Goal: Task Accomplishment & Management: Use online tool/utility

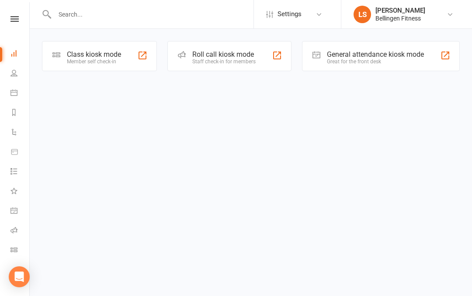
click at [451, 61] on div "General attendance kiosk mode Great for the front desk" at bounding box center [381, 56] width 158 height 30
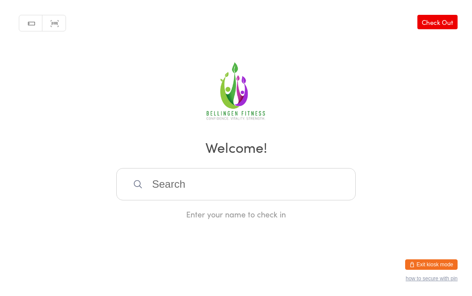
click at [167, 193] on input "search" at bounding box center [235, 184] width 239 height 32
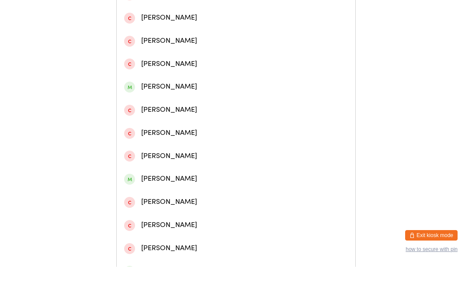
scroll to position [212, 0]
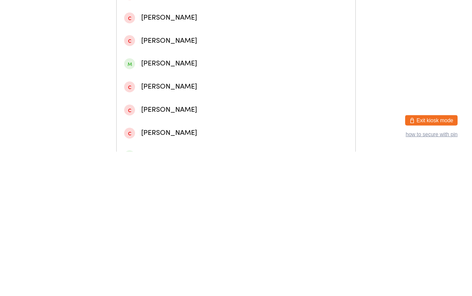
type input "James"
click at [154, 202] on div "James Dyson" at bounding box center [236, 208] width 224 height 12
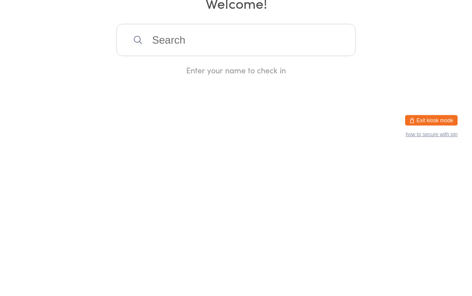
scroll to position [0, 0]
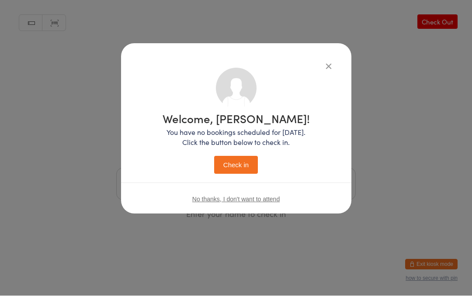
click at [242, 168] on button "Check in" at bounding box center [236, 165] width 44 height 18
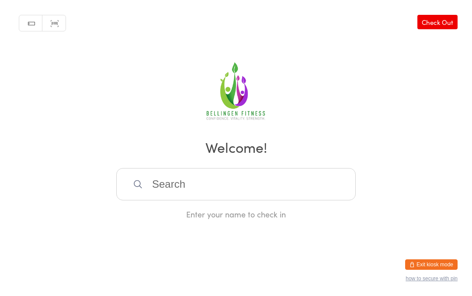
click at [186, 185] on input "search" at bounding box center [235, 184] width 239 height 32
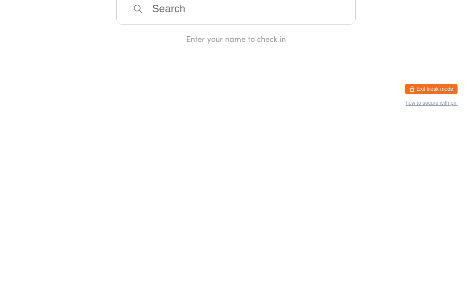
click at [261, 168] on input "search" at bounding box center [235, 184] width 239 height 32
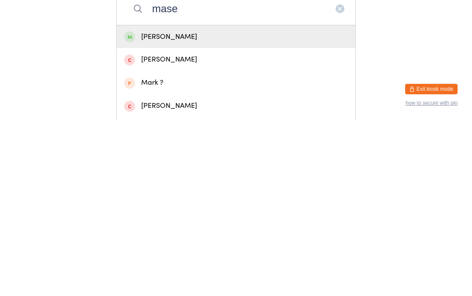
type input "mase"
click at [218, 207] on div "Masen Ewald" at bounding box center [236, 213] width 224 height 12
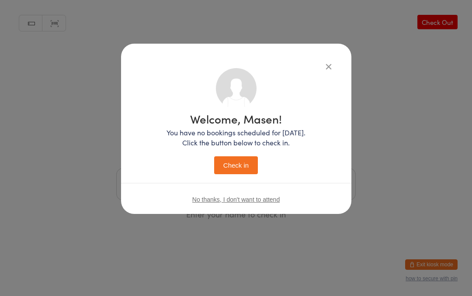
click at [241, 171] on button "Check in" at bounding box center [236, 165] width 44 height 18
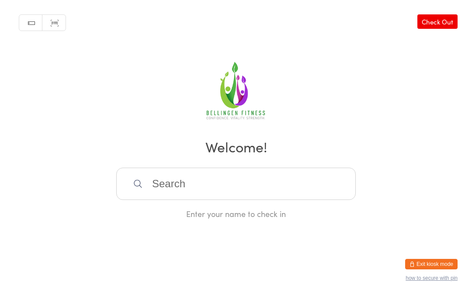
click at [188, 190] on input "search" at bounding box center [235, 184] width 239 height 32
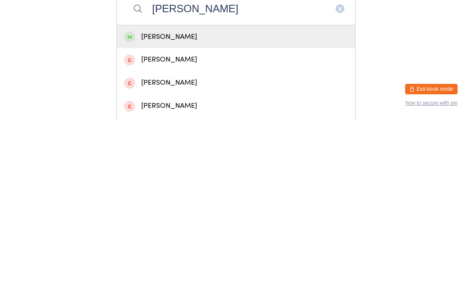
type input "Sharon danzey"
click at [181, 207] on div "Sharon Danzey" at bounding box center [236, 213] width 224 height 12
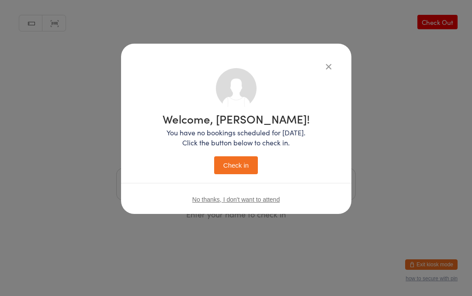
click at [242, 164] on button "Check in" at bounding box center [236, 165] width 44 height 18
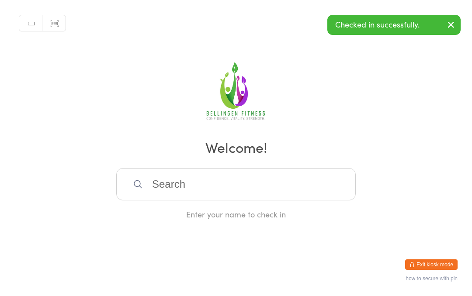
click at [184, 195] on input "search" at bounding box center [235, 184] width 239 height 32
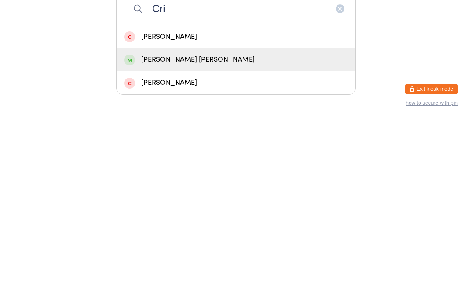
type input "Cri"
click at [163, 229] on div "Crim O'Madden" at bounding box center [236, 235] width 224 height 12
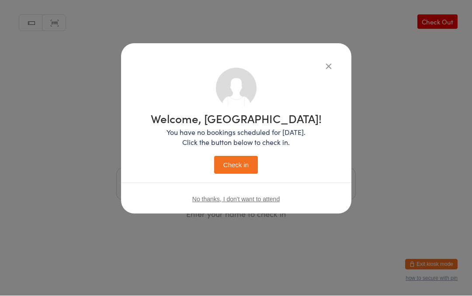
click at [230, 166] on button "Check in" at bounding box center [236, 165] width 44 height 18
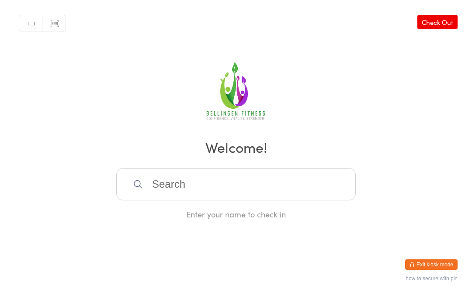
click at [245, 177] on input "search" at bounding box center [235, 184] width 239 height 32
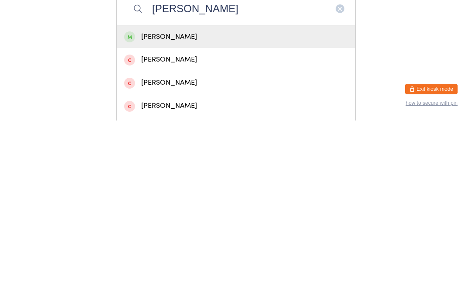
type input "Sharnu"
click at [211, 207] on div "Sharnu Macminn" at bounding box center [236, 213] width 224 height 12
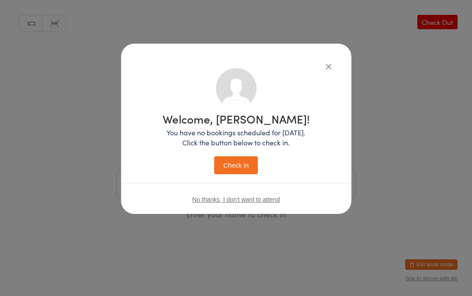
click at [231, 173] on button "Check in" at bounding box center [236, 165] width 44 height 18
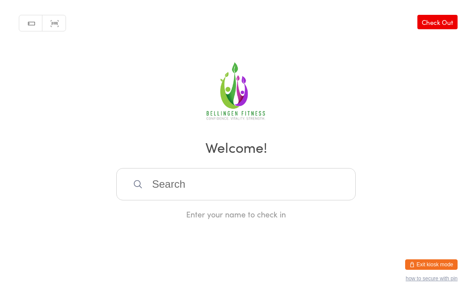
click at [233, 183] on input "search" at bounding box center [235, 184] width 239 height 32
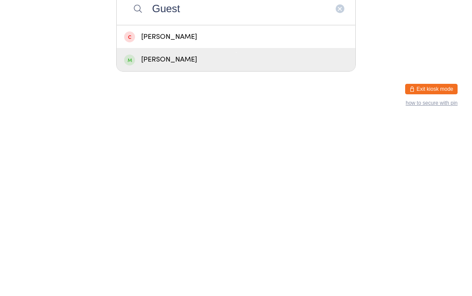
type input "Guest"
click at [220, 224] on div "Michelle Guest" at bounding box center [236, 235] width 239 height 23
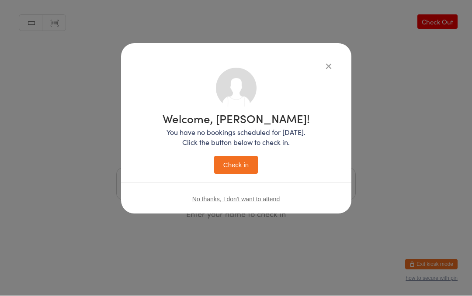
click at [249, 168] on button "Check in" at bounding box center [236, 165] width 44 height 18
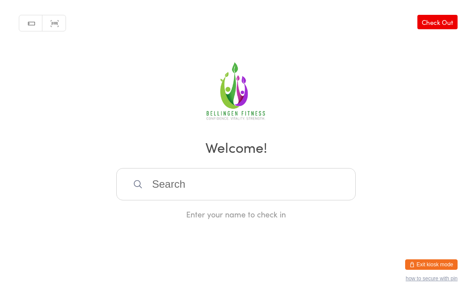
click at [180, 191] on input "search" at bounding box center [235, 184] width 239 height 32
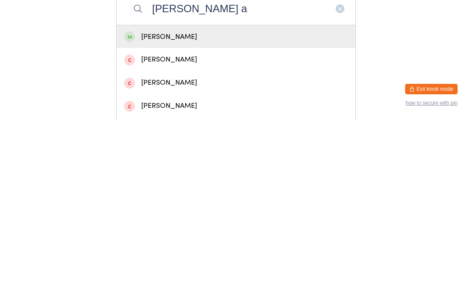
type input "Stephens a"
click at [210, 207] on div "Anna Stephens" at bounding box center [236, 213] width 224 height 12
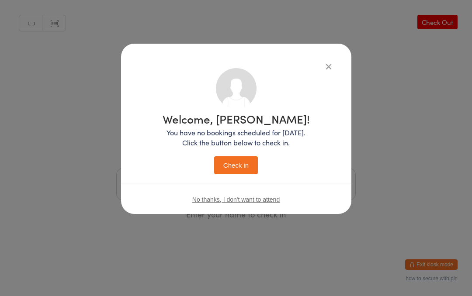
click at [243, 167] on button "Check in" at bounding box center [236, 165] width 44 height 18
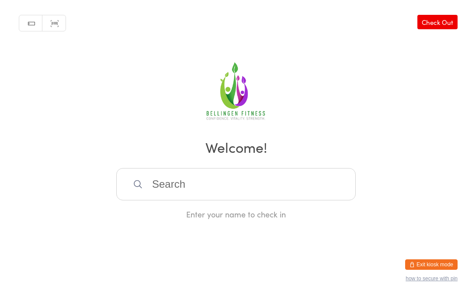
click at [166, 190] on input "search" at bounding box center [235, 184] width 239 height 32
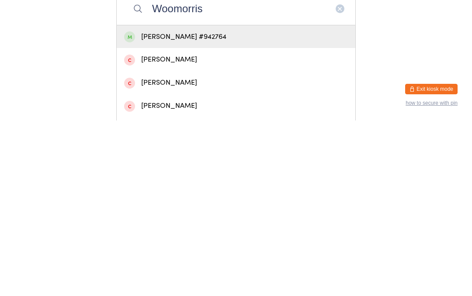
type input "Woomorris"
click at [201, 207] on div "Woo Morris #942764" at bounding box center [236, 213] width 224 height 12
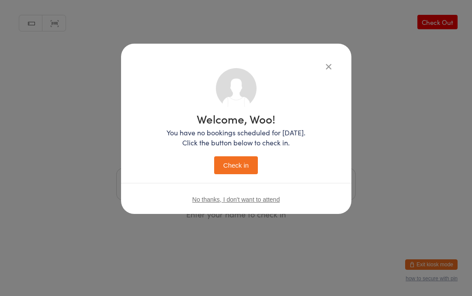
click at [230, 172] on button "Check in" at bounding box center [236, 165] width 44 height 18
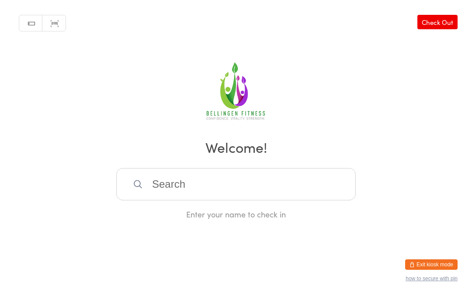
click at [221, 186] on input "search" at bounding box center [235, 184] width 239 height 32
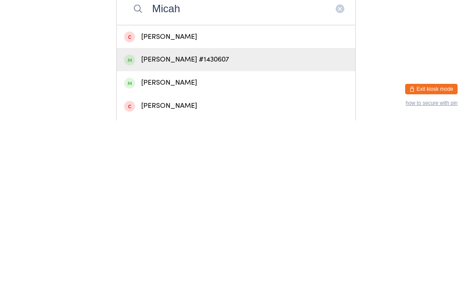
type input "Micah"
click at [230, 229] on div "Micah Sheppard #1430607" at bounding box center [236, 235] width 224 height 12
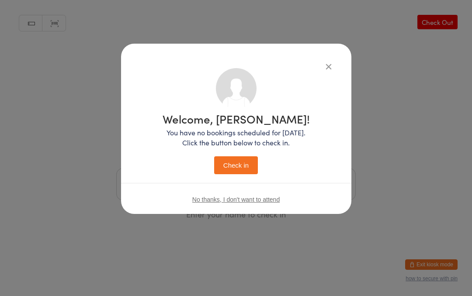
click at [237, 170] on button "Check in" at bounding box center [236, 165] width 44 height 18
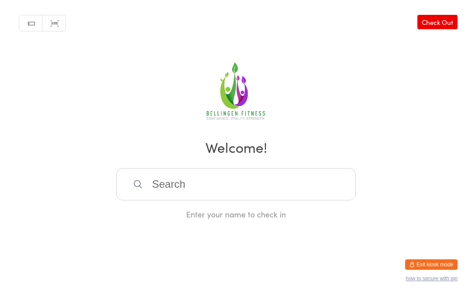
click at [225, 194] on input "search" at bounding box center [235, 184] width 239 height 32
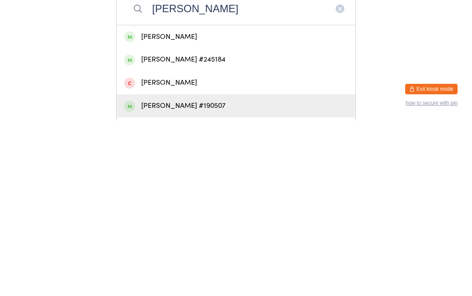
type input "Glenn"
click at [191, 276] on div "Glenn Sticker #190507" at bounding box center [236, 282] width 224 height 12
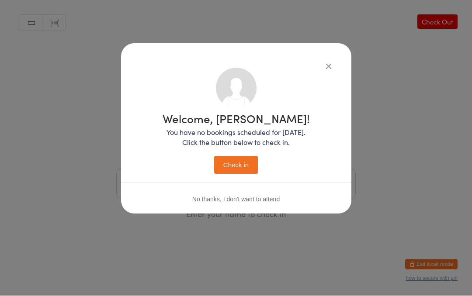
click at [244, 171] on button "Check in" at bounding box center [236, 165] width 44 height 18
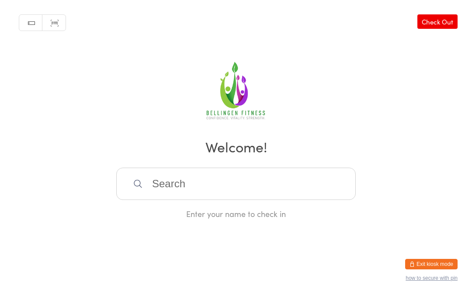
click at [164, 185] on input "search" at bounding box center [235, 184] width 239 height 32
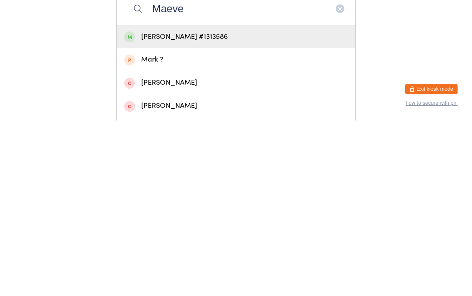
scroll to position [22, 0]
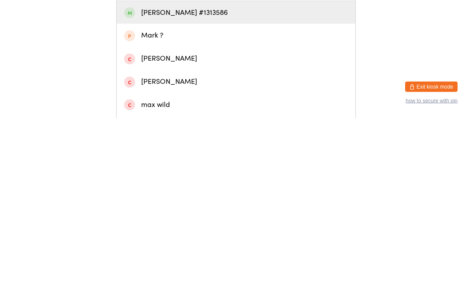
type input "Maeve"
click at [138, 185] on div "Maeve Schaap #1313586" at bounding box center [236, 191] width 224 height 12
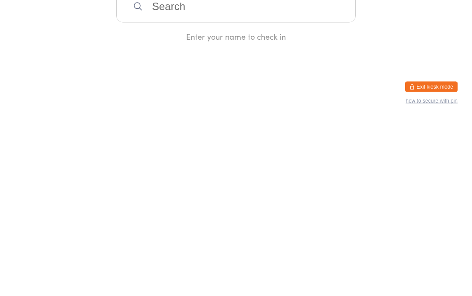
scroll to position [0, 0]
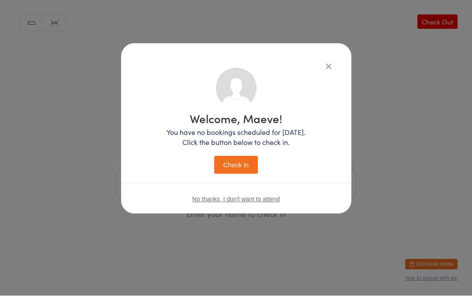
click at [231, 159] on button "Check in" at bounding box center [236, 165] width 44 height 18
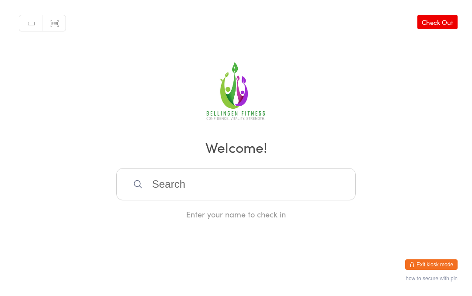
click at [260, 196] on input "search" at bounding box center [235, 184] width 239 height 32
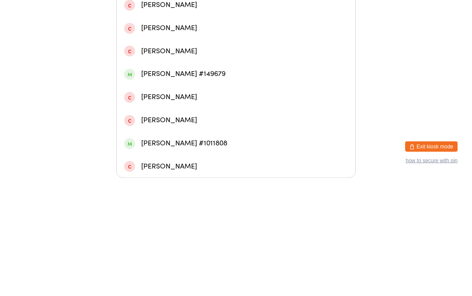
scroll to position [242, 0]
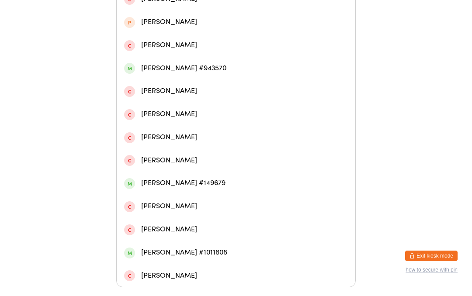
type input "Philip"
click at [240, 66] on div "Philip De Zylva #943570" at bounding box center [236, 77] width 239 height 23
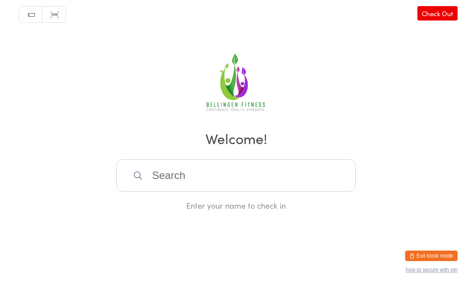
scroll to position [0, 0]
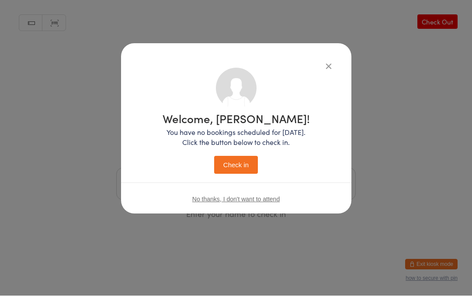
click at [245, 168] on button "Check in" at bounding box center [236, 165] width 44 height 18
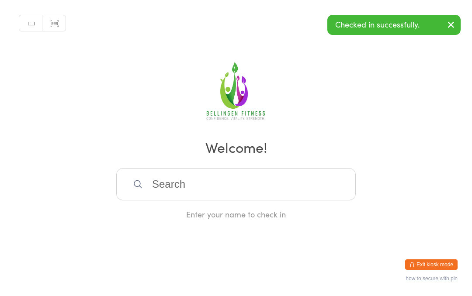
click at [210, 195] on input "search" at bounding box center [235, 184] width 239 height 32
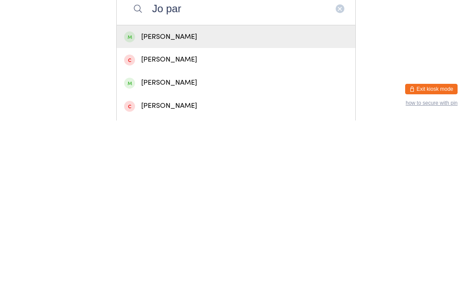
type input "Jo par"
click at [201, 207] on div "Jo Parker" at bounding box center [236, 213] width 224 height 12
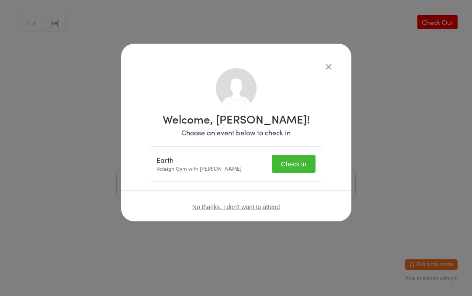
click at [301, 163] on button "Check in" at bounding box center [294, 164] width 44 height 18
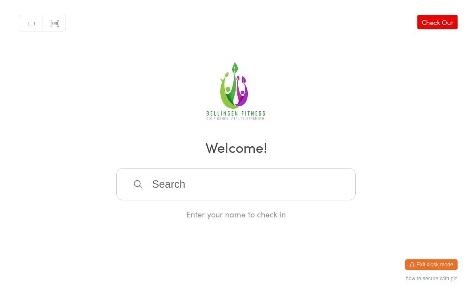
click at [159, 187] on input "search" at bounding box center [235, 184] width 239 height 32
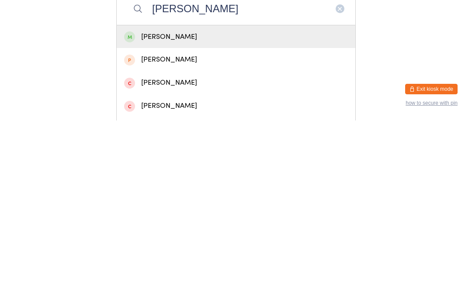
type input "Jill mc"
click at [223, 207] on div "Jill McKeown" at bounding box center [236, 213] width 224 height 12
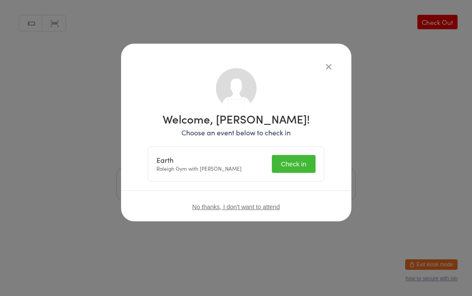
click at [292, 162] on button "Check in" at bounding box center [294, 164] width 44 height 18
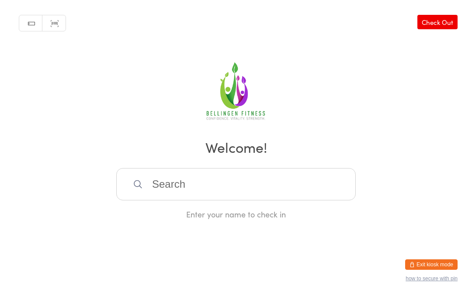
click at [214, 192] on input "search" at bounding box center [235, 184] width 239 height 32
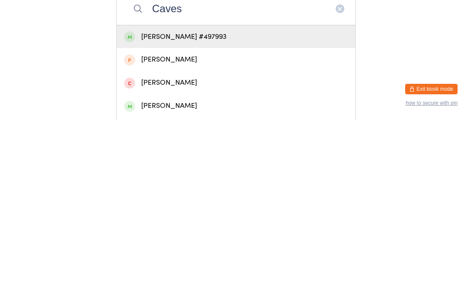
type input "Caves"
click at [215, 207] on div "Karen Caves #497993" at bounding box center [236, 213] width 224 height 12
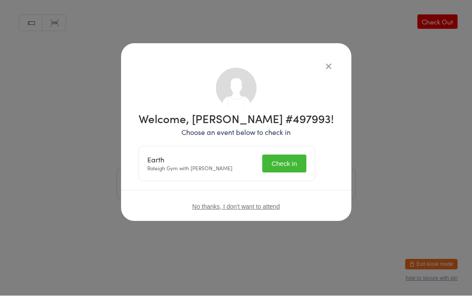
click at [292, 163] on button "Check in" at bounding box center [284, 164] width 44 height 18
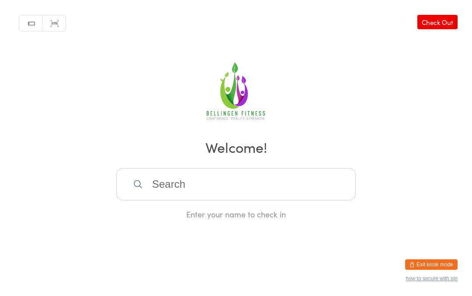
click at [158, 183] on input "search" at bounding box center [235, 184] width 239 height 32
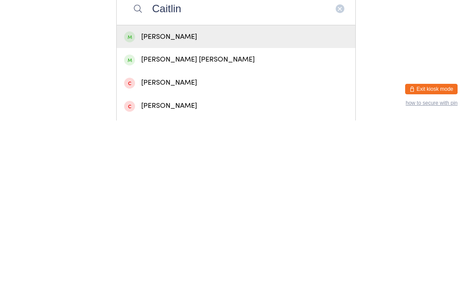
type input "Caitlin"
click at [189, 207] on div "Caitlin Laycox" at bounding box center [236, 213] width 224 height 12
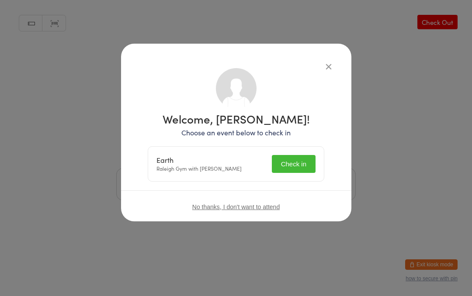
click at [300, 166] on button "Check in" at bounding box center [294, 164] width 44 height 18
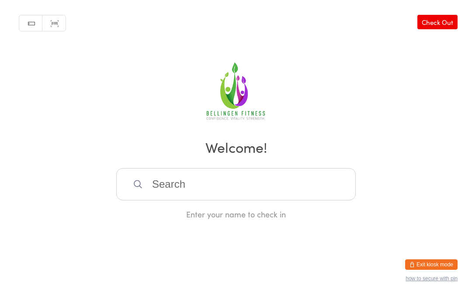
click at [258, 189] on input "search" at bounding box center [235, 184] width 239 height 32
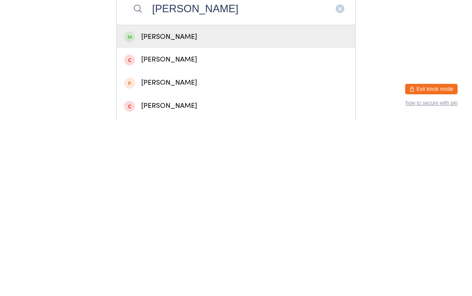
type input "Lou"
click at [172, 207] on div "Lou Mahe" at bounding box center [236, 213] width 224 height 12
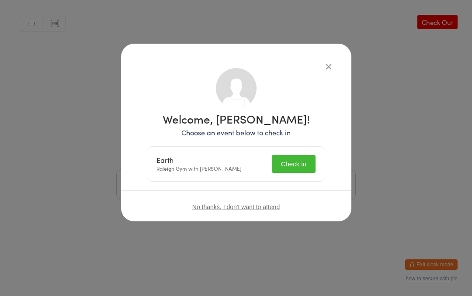
click at [300, 160] on button "Check in" at bounding box center [294, 164] width 44 height 18
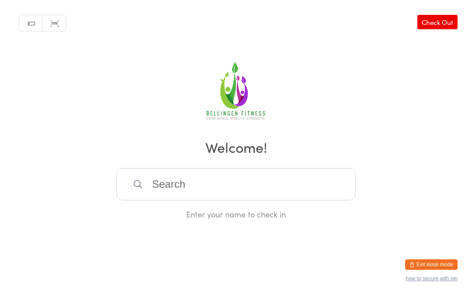
click at [185, 190] on input "search" at bounding box center [235, 184] width 239 height 32
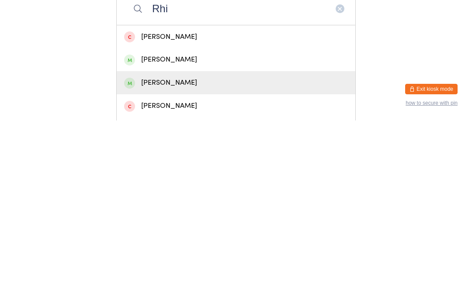
type input "Rhi"
click at [161, 252] on div "Rhianna Grimley" at bounding box center [236, 258] width 224 height 12
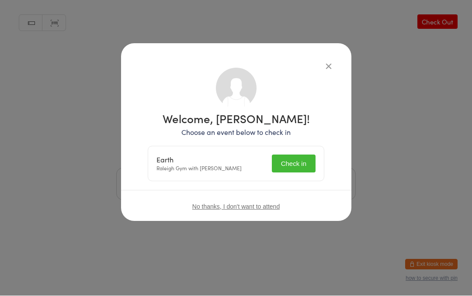
click at [286, 165] on button "Check in" at bounding box center [294, 164] width 44 height 18
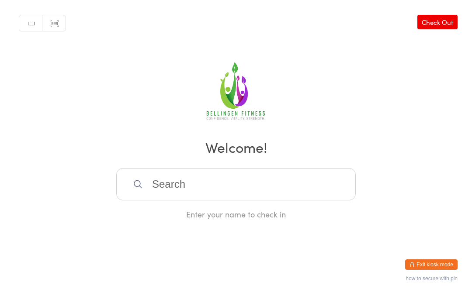
click at [195, 188] on input "search" at bounding box center [235, 184] width 239 height 32
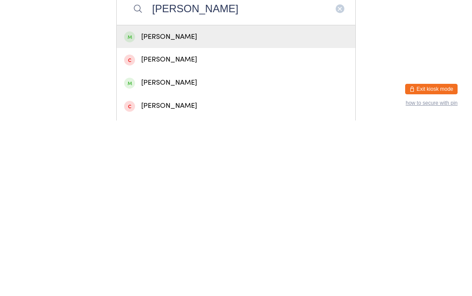
type input "Sam whitelock"
click at [185, 207] on div "Sam Whitelock" at bounding box center [236, 213] width 224 height 12
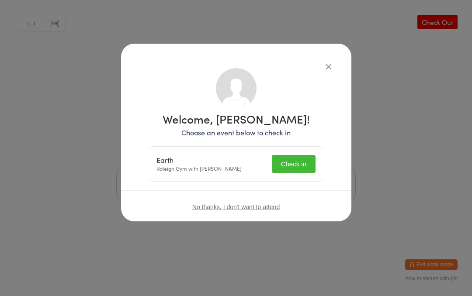
click at [292, 163] on button "Check in" at bounding box center [294, 164] width 44 height 18
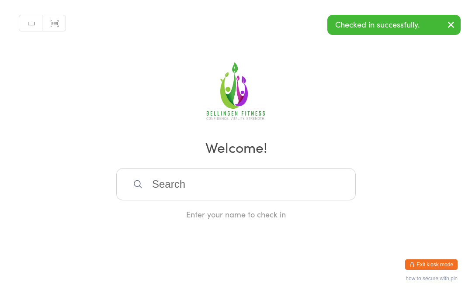
click at [176, 186] on input "search" at bounding box center [235, 184] width 239 height 32
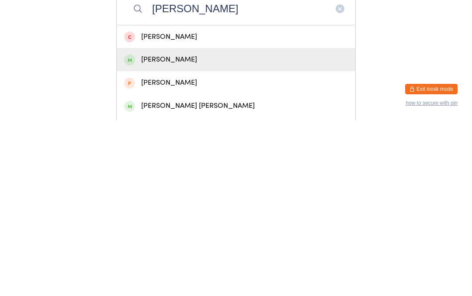
type input "Janine"
click at [176, 229] on div "Janine Watson" at bounding box center [236, 235] width 224 height 12
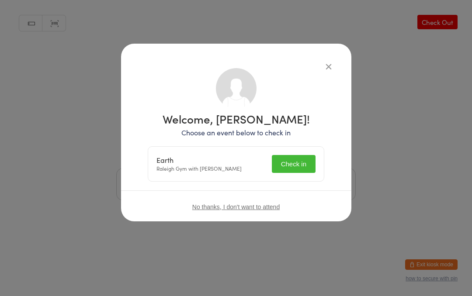
click at [295, 166] on button "Check in" at bounding box center [294, 164] width 44 height 18
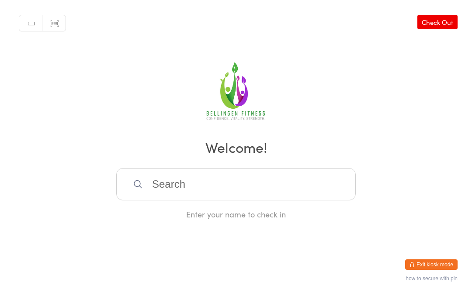
click at [179, 197] on input "search" at bounding box center [235, 184] width 239 height 32
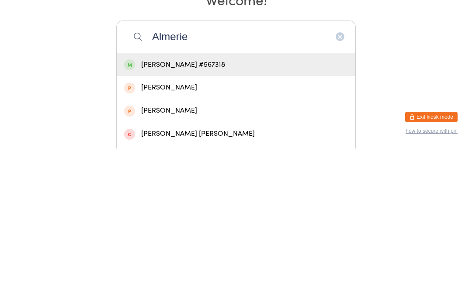
type input "Almerie"
click at [222, 207] on div "Almerie Devine #567318" at bounding box center [236, 213] width 224 height 12
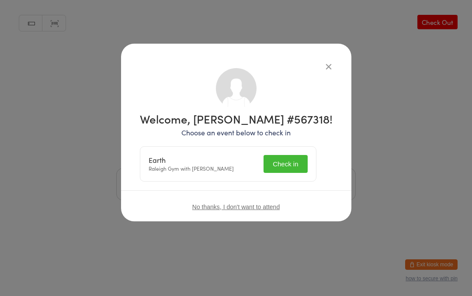
click at [292, 165] on button "Check in" at bounding box center [285, 164] width 44 height 18
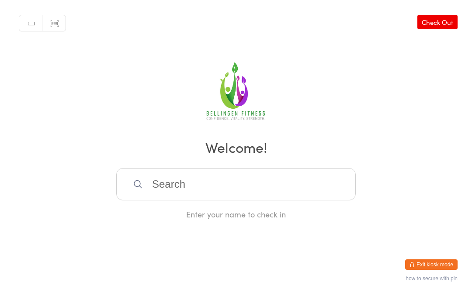
click at [179, 189] on input "search" at bounding box center [235, 184] width 239 height 32
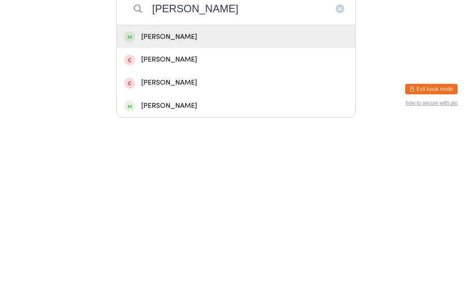
type input "Mcfadyen"
click at [205, 207] on div "Michelle McFadyen" at bounding box center [236, 213] width 224 height 12
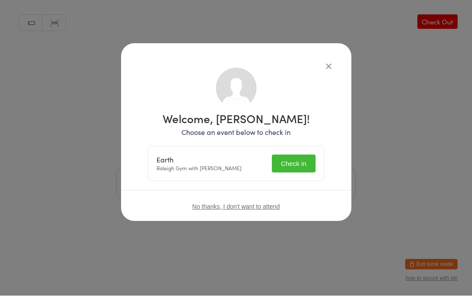
click at [289, 166] on button "Check in" at bounding box center [294, 164] width 44 height 18
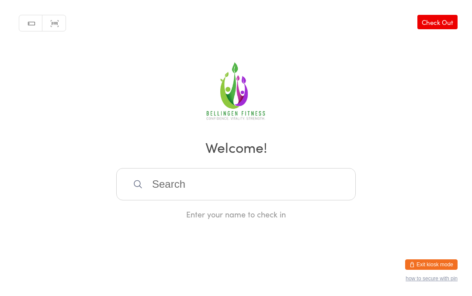
click at [276, 195] on input "search" at bounding box center [235, 184] width 239 height 32
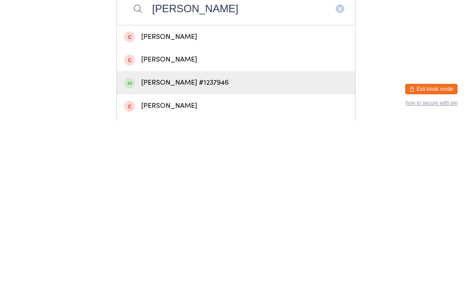
type input "Watts"
click at [169, 252] on div "Charles Watts #1237946" at bounding box center [236, 258] width 224 height 12
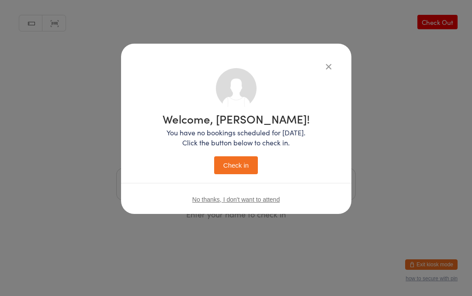
click at [250, 169] on button "Check in" at bounding box center [236, 165] width 44 height 18
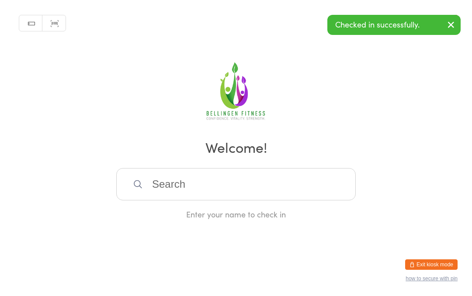
click at [268, 197] on input "search" at bounding box center [235, 184] width 239 height 32
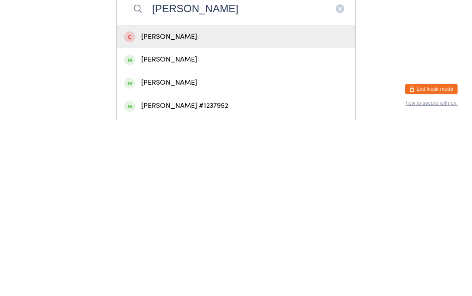
type input "Danzey"
click at [196, 276] on div "Chloe Danzey #1237952" at bounding box center [236, 282] width 224 height 12
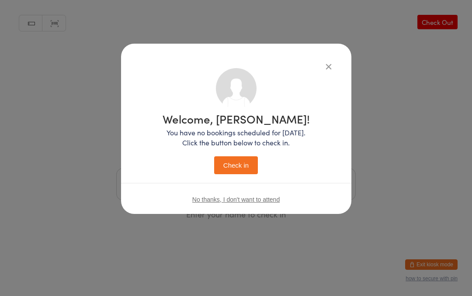
click at [248, 160] on button "Check in" at bounding box center [236, 165] width 44 height 18
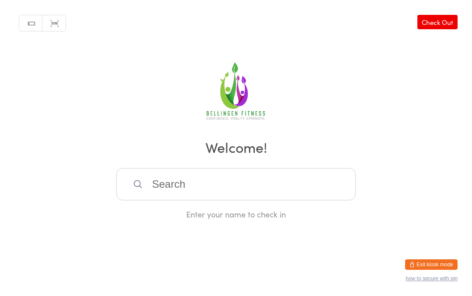
click at [225, 201] on input "search" at bounding box center [235, 184] width 239 height 32
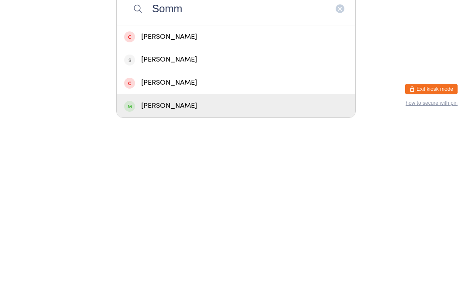
type input "Somm"
click at [218, 270] on div "Alexander Sommerville" at bounding box center [236, 281] width 239 height 23
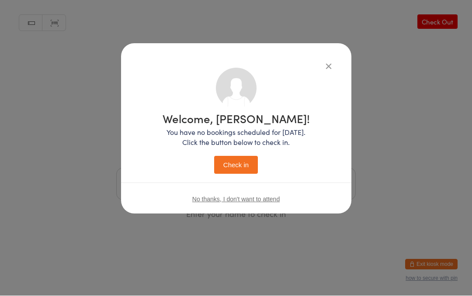
click at [239, 168] on button "Check in" at bounding box center [236, 165] width 44 height 18
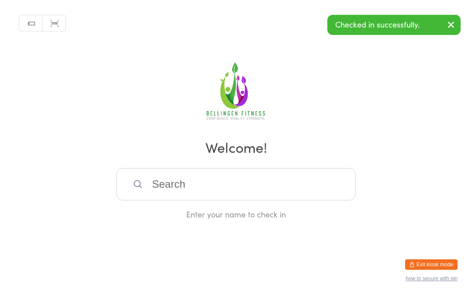
click at [330, 190] on input "search" at bounding box center [235, 184] width 239 height 32
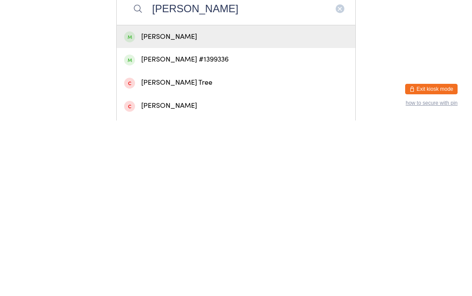
type input "Elijah"
click at [273, 207] on div "Elijah Thorn" at bounding box center [236, 213] width 224 height 12
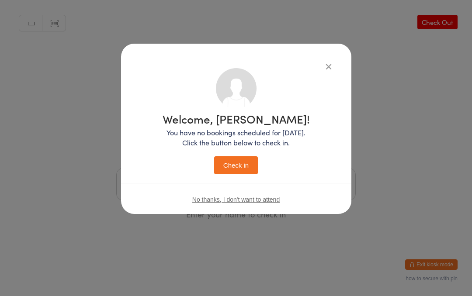
click at [242, 160] on button "Check in" at bounding box center [236, 165] width 44 height 18
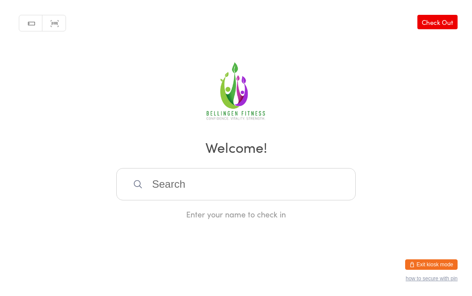
click at [256, 191] on input "search" at bounding box center [235, 184] width 239 height 32
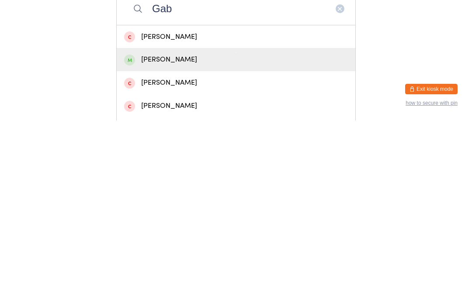
type input "Gab"
click at [208, 229] on div "Gabe Shiell" at bounding box center [236, 235] width 224 height 12
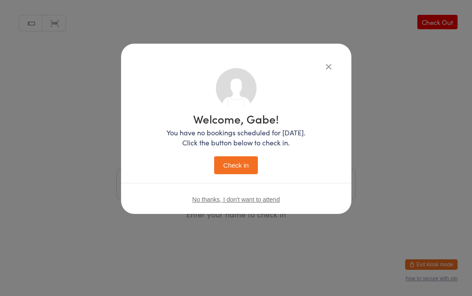
click at [244, 161] on button "Check in" at bounding box center [236, 165] width 44 height 18
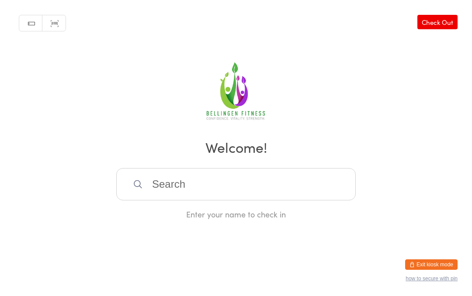
click at [169, 177] on input "search" at bounding box center [235, 184] width 239 height 32
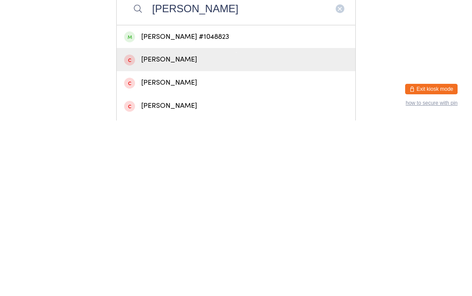
type input "Sandra hue"
click at [190, 229] on div "Sandra Helmar" at bounding box center [236, 235] width 224 height 12
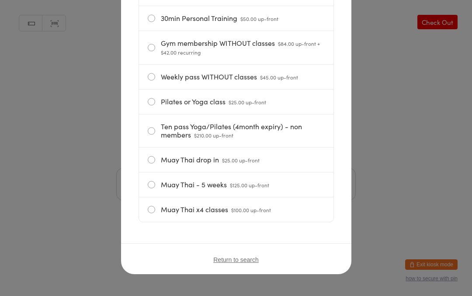
scroll to position [287, 0]
click at [226, 256] on span "Return to search" at bounding box center [235, 259] width 45 height 7
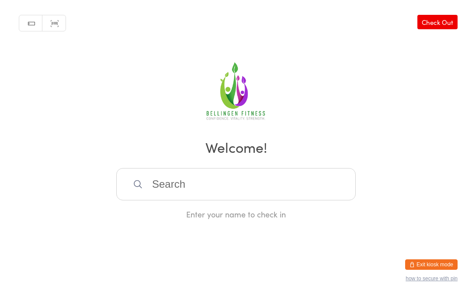
click at [202, 187] on input "search" at bounding box center [235, 184] width 239 height 32
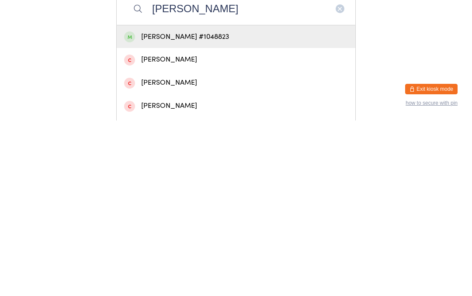
type input "Sandra huer"
click at [181, 207] on div "Sandra Huer #1048823" at bounding box center [236, 213] width 224 height 12
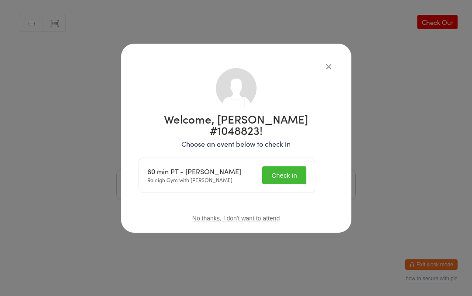
click at [303, 166] on button "Check in" at bounding box center [284, 175] width 44 height 18
